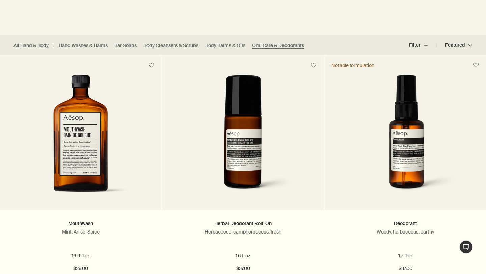
scroll to position [176, 0]
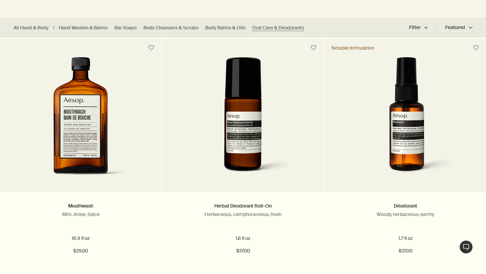
click at [472, 98] on div at bounding box center [243, 98] width 486 height 0
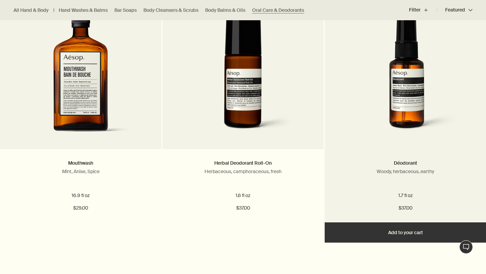
scroll to position [225, 0]
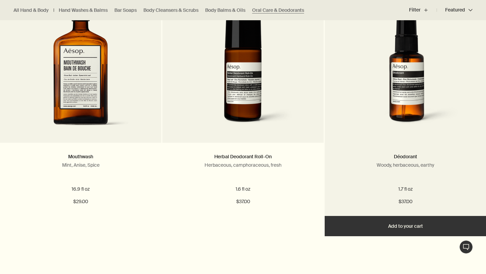
click at [406, 120] on img at bounding box center [405, 70] width 123 height 125
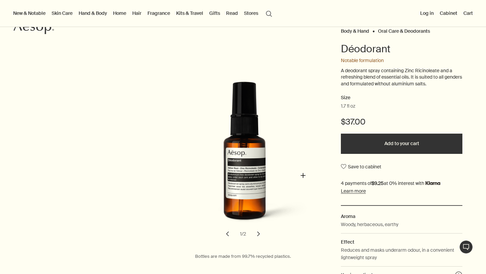
scroll to position [91, 0]
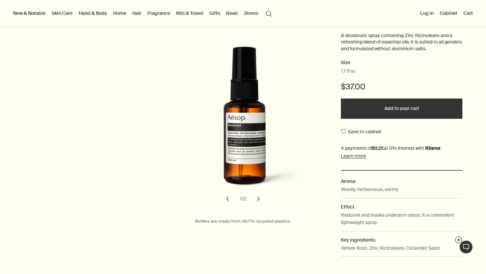
click at [258, 200] on button "chevron" at bounding box center [258, 198] width 15 height 15
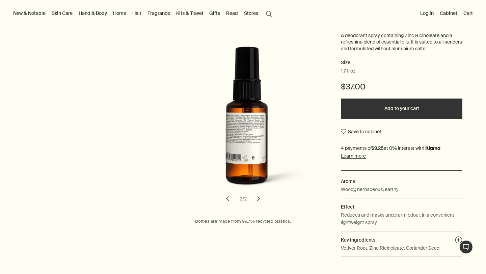
click at [258, 200] on button "chevron" at bounding box center [258, 198] width 15 height 15
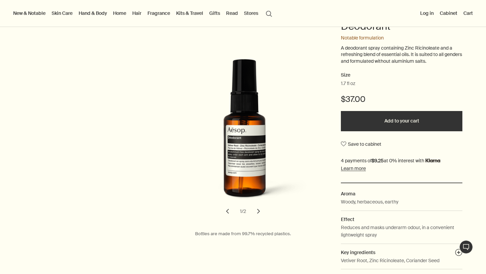
scroll to position [36, 0]
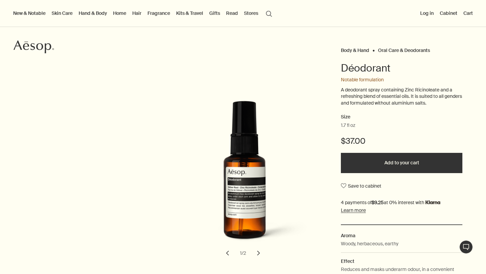
click at [472, 273] on div at bounding box center [243, 274] width 486 height 0
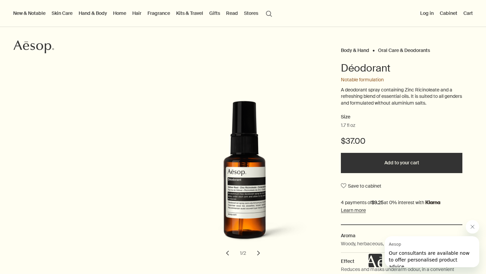
scroll to position [0, 0]
